Goal: Task Accomplishment & Management: Manage account settings

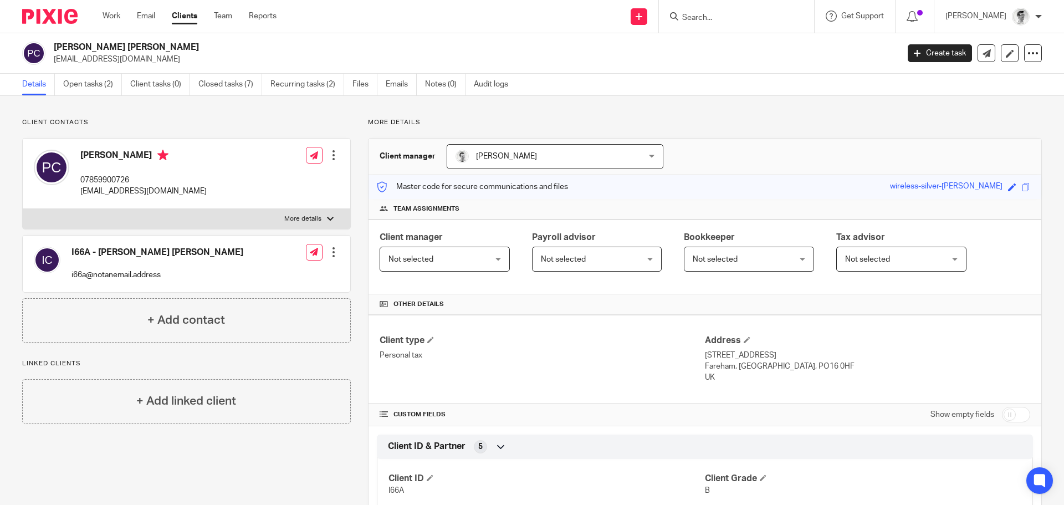
drag, startPoint x: 121, startPoint y: 45, endPoint x: 49, endPoint y: 47, distance: 72.1
click at [49, 47] on div "Peter John Cresswell petecresswell1@yahoo.com" at bounding box center [456, 53] width 869 height 23
drag, startPoint x: 141, startPoint y: 155, endPoint x: 66, endPoint y: 160, distance: 75.0
click at [66, 160] on div "Peter Cresswell 07859900726 petecresswell1@yahoo.com" at bounding box center [120, 173] width 173 height 59
click at [134, 166] on div "Peter Cresswell 07859900726 petecresswell1@yahoo.com" at bounding box center [143, 174] width 126 height 48
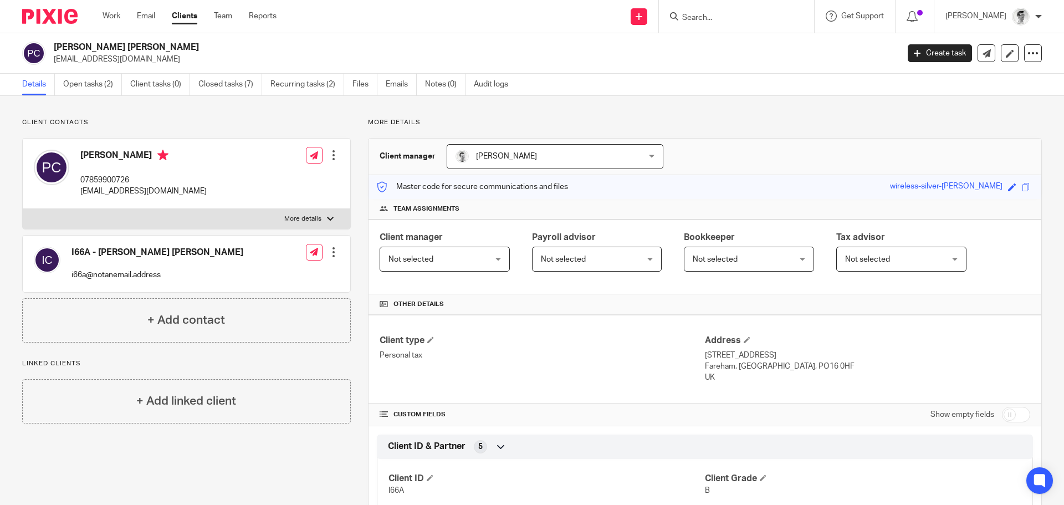
drag, startPoint x: 149, startPoint y: 158, endPoint x: 63, endPoint y: 152, distance: 86.1
click at [63, 152] on div "Peter Cresswell 07859900726 petecresswell1@yahoo.com" at bounding box center [120, 173] width 173 height 59
copy div "Peter Cresswell"
click at [75, 89] on link "Open tasks (2)" at bounding box center [92, 85] width 59 height 22
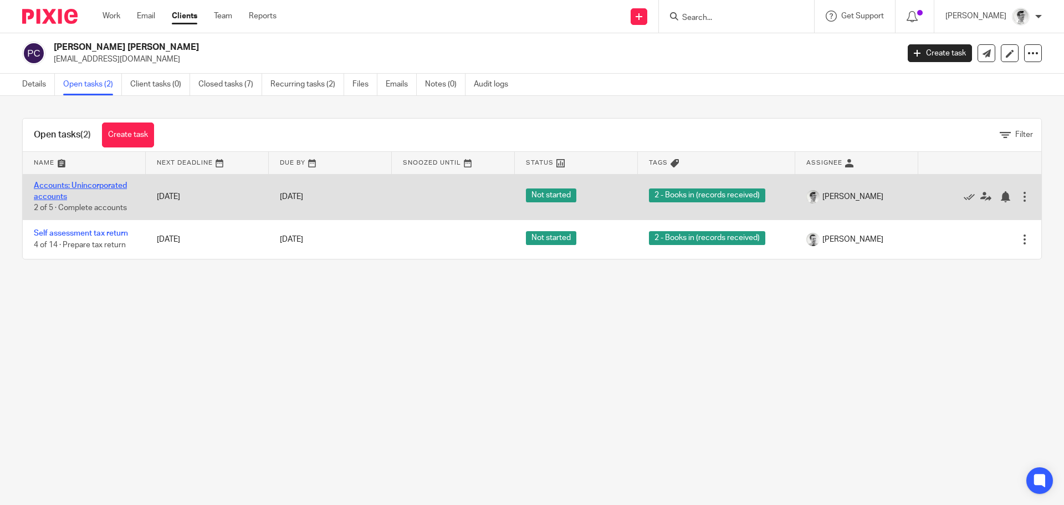
click at [111, 184] on link "Accounts: Unincorporated accounts" at bounding box center [80, 191] width 93 height 19
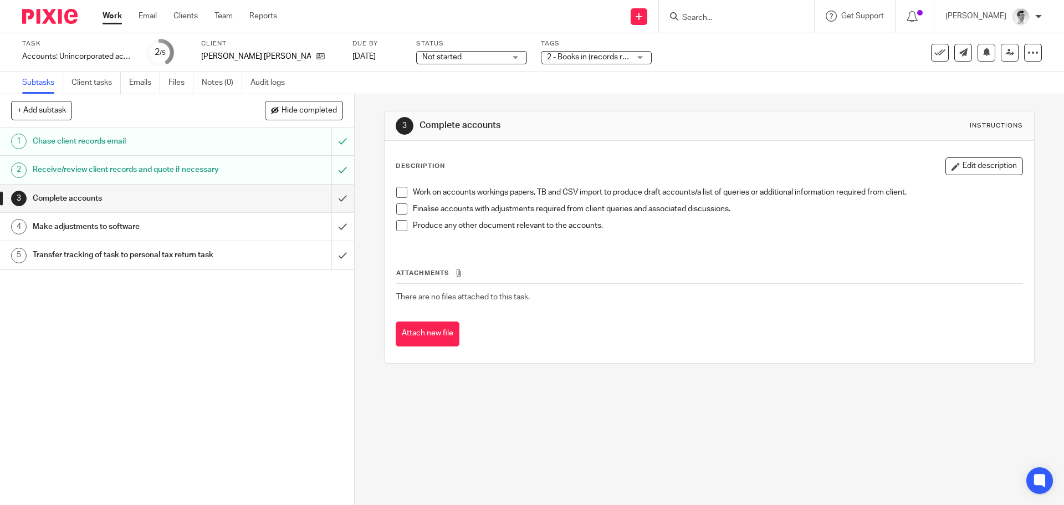
click at [586, 54] on span "2 - Books in (records received)" at bounding box center [599, 57] width 105 height 8
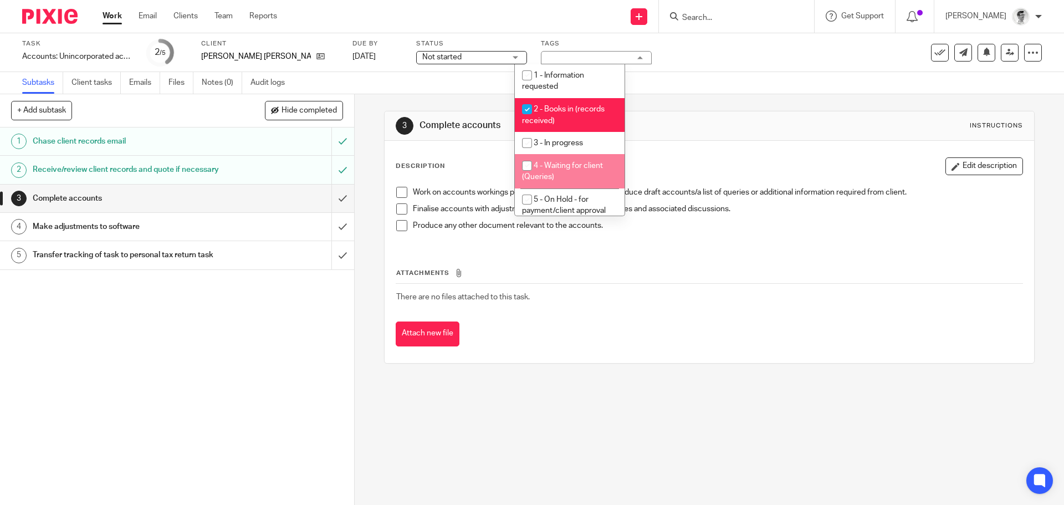
click at [537, 169] on input "checkbox" at bounding box center [527, 165] width 21 height 21
checkbox input "true"
click at [523, 102] on input "checkbox" at bounding box center [527, 109] width 21 height 21
checkbox input "false"
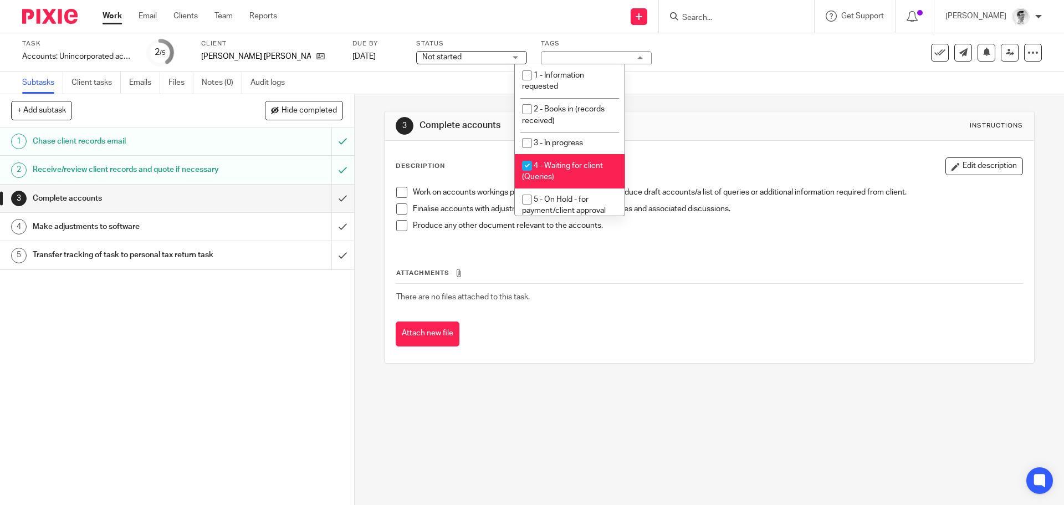
click at [101, 14] on div "Work Email Clients Team Reports Work Email Clients Team Reports Settings" at bounding box center [192, 16] width 202 height 33
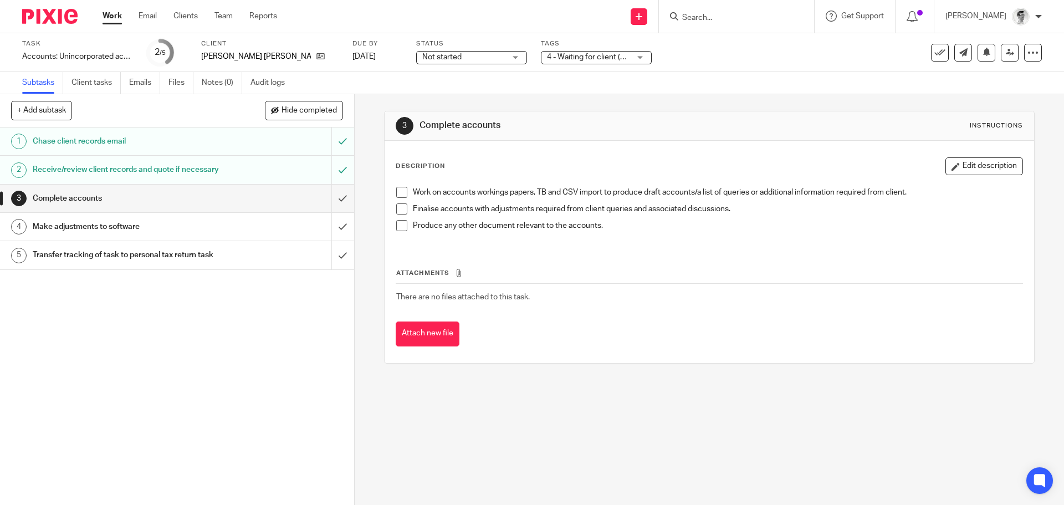
click at [112, 13] on link "Work" at bounding box center [112, 16] width 19 height 11
click at [311, 60] on link at bounding box center [318, 56] width 14 height 11
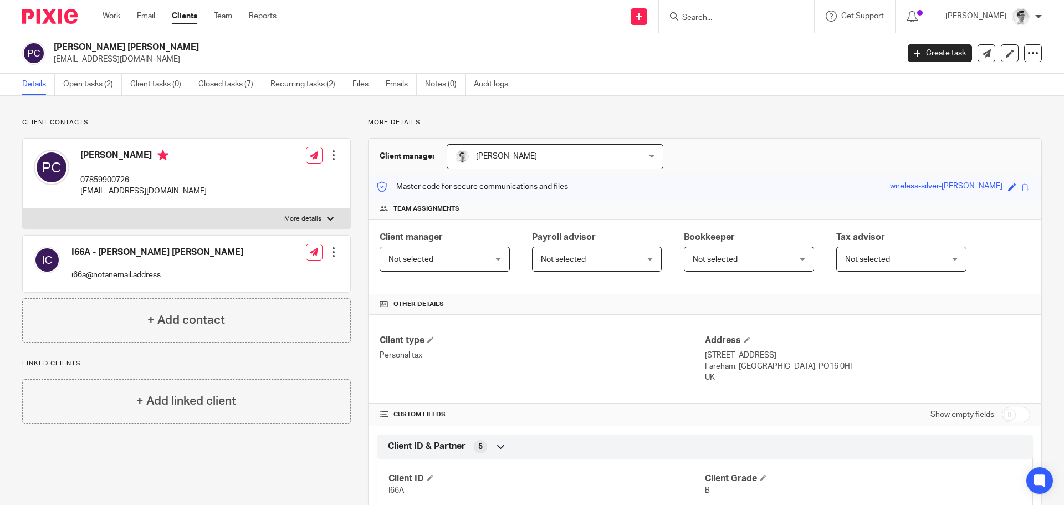
click at [717, 27] on div at bounding box center [736, 16] width 155 height 33
click at [723, 24] on div at bounding box center [736, 16] width 155 height 33
click at [733, 9] on form at bounding box center [740, 16] width 118 height 14
click at [733, 11] on form at bounding box center [740, 16] width 118 height 14
click at [731, 16] on input "Search" at bounding box center [731, 18] width 100 height 10
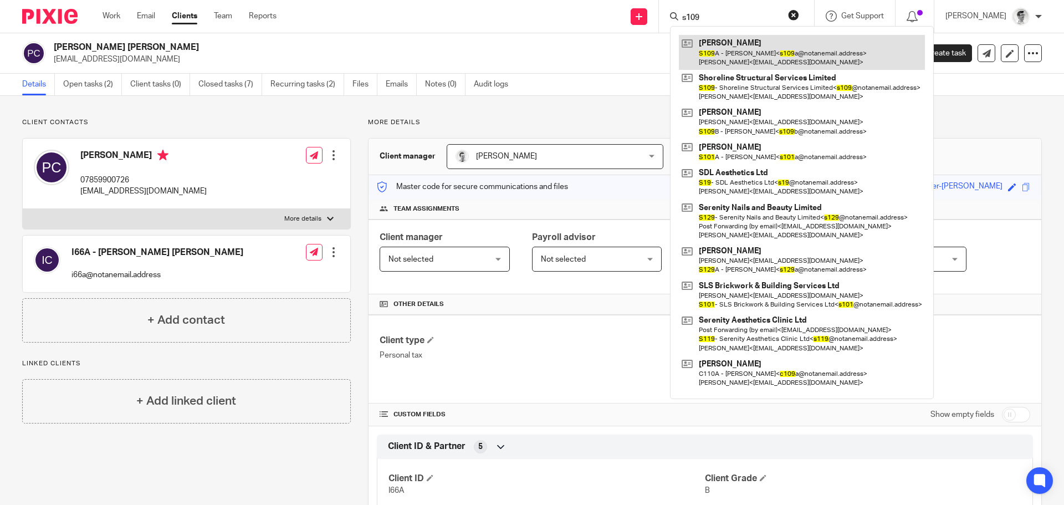
type input "s109"
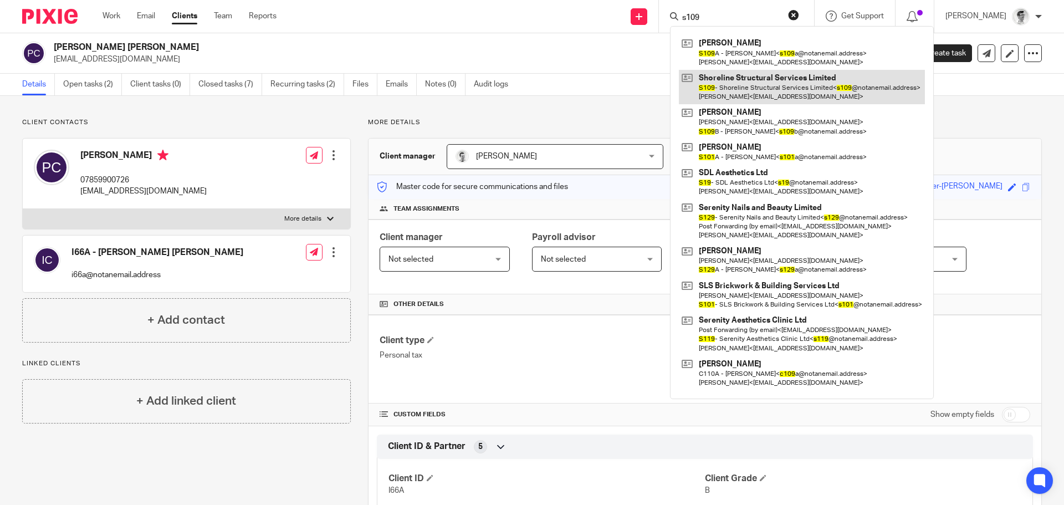
drag, startPoint x: 746, startPoint y: 59, endPoint x: 738, endPoint y: 74, distance: 17.4
click at [746, 59] on link at bounding box center [802, 52] width 246 height 34
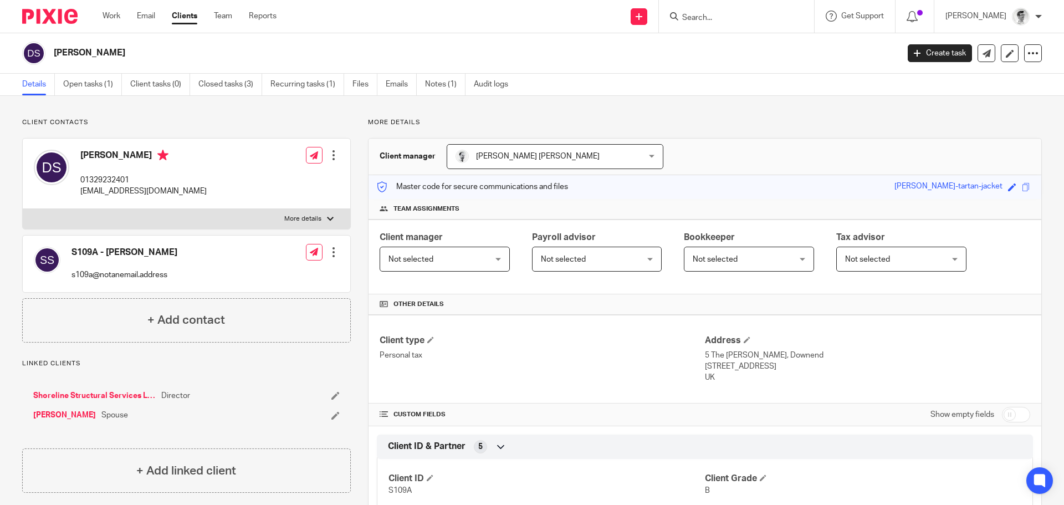
click at [134, 392] on link "Shoreline Structural Services Limited" at bounding box center [94, 395] width 123 height 11
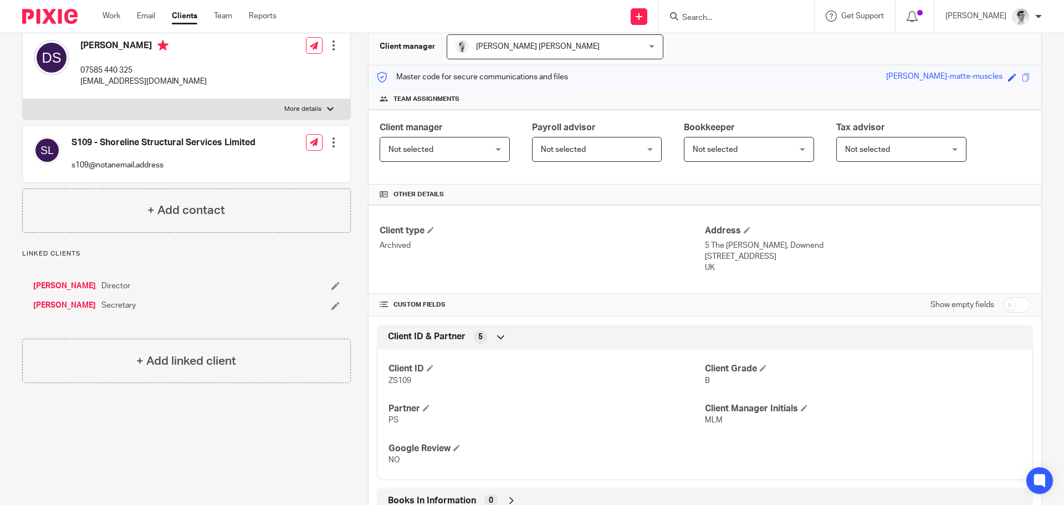
scroll to position [277, 0]
